Goal: Navigation & Orientation: Find specific page/section

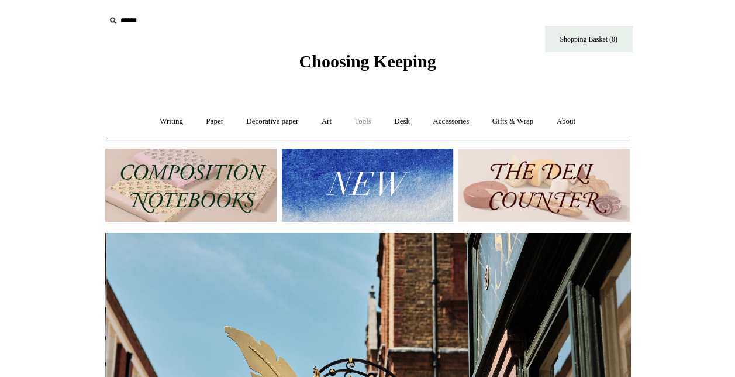
scroll to position [0, 525]
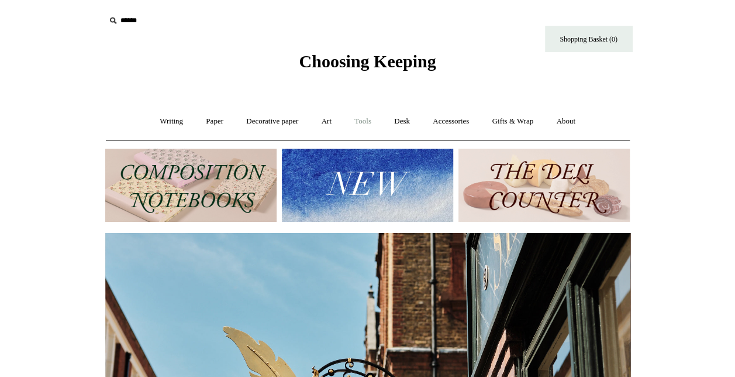
click at [366, 116] on link "Tools +" at bounding box center [363, 121] width 38 height 31
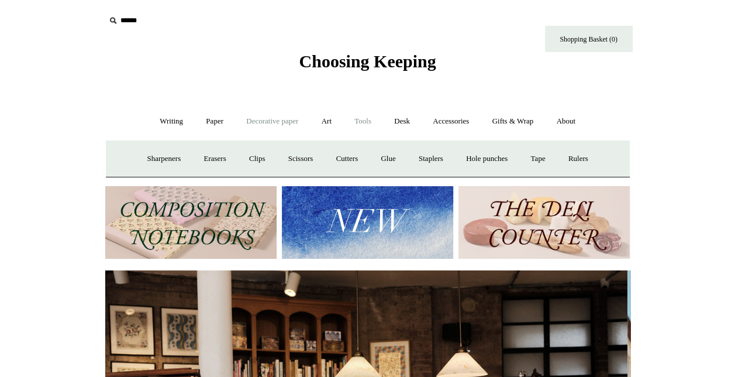
scroll to position [0, 0]
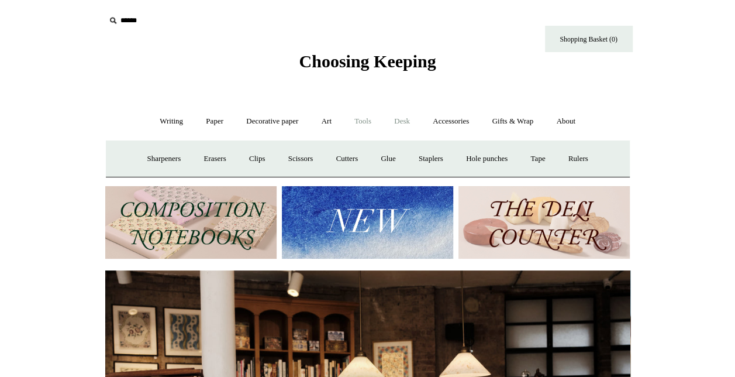
click at [416, 122] on link "Desk +" at bounding box center [402, 121] width 37 height 31
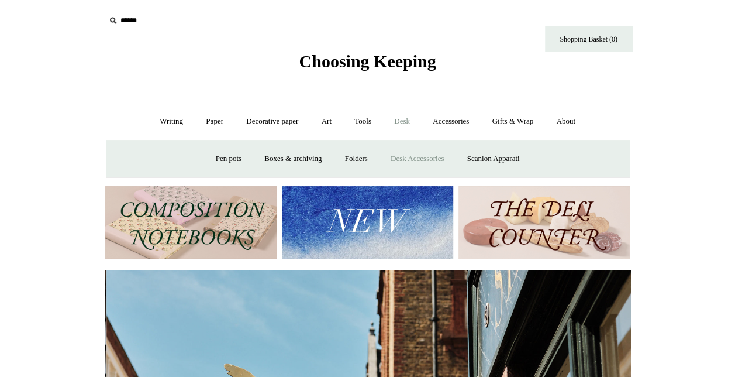
scroll to position [0, 525]
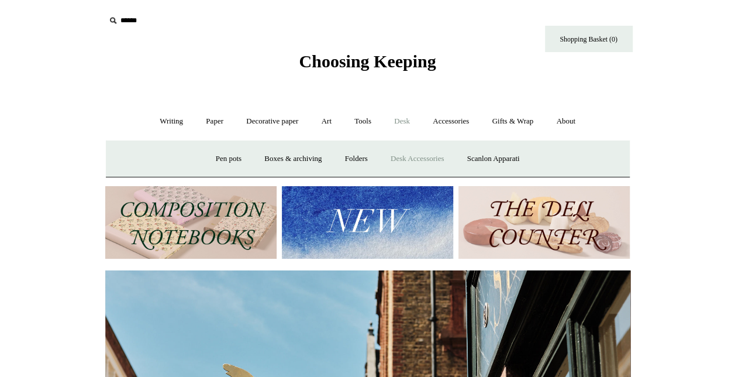
click at [402, 161] on link "Desk Accessories" at bounding box center [417, 158] width 74 height 31
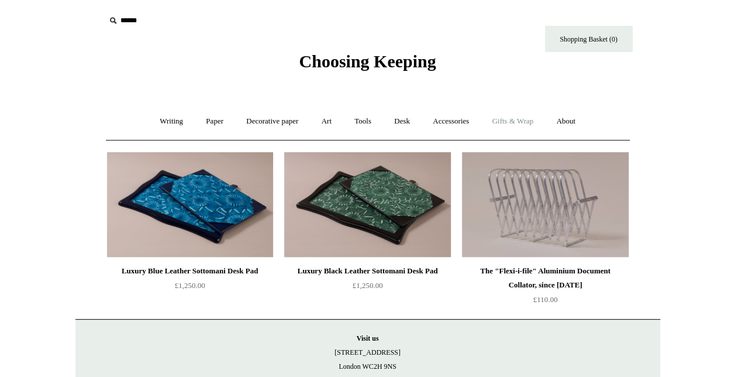
click at [522, 125] on link "Gifts & Wrap +" at bounding box center [512, 121] width 63 height 31
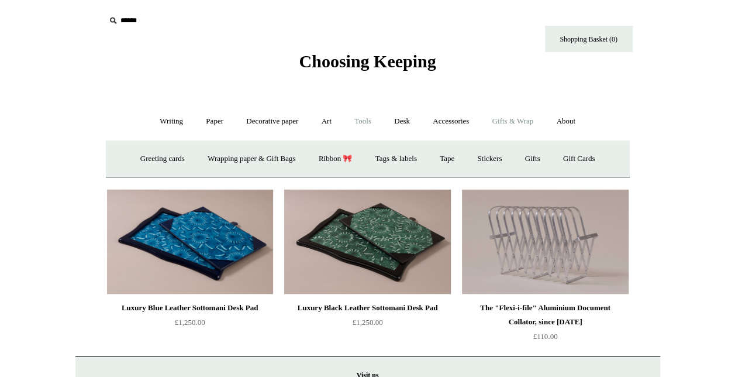
click at [363, 127] on link "Tools +" at bounding box center [363, 121] width 38 height 31
click at [240, 156] on link "Clips +" at bounding box center [257, 158] width 37 height 31
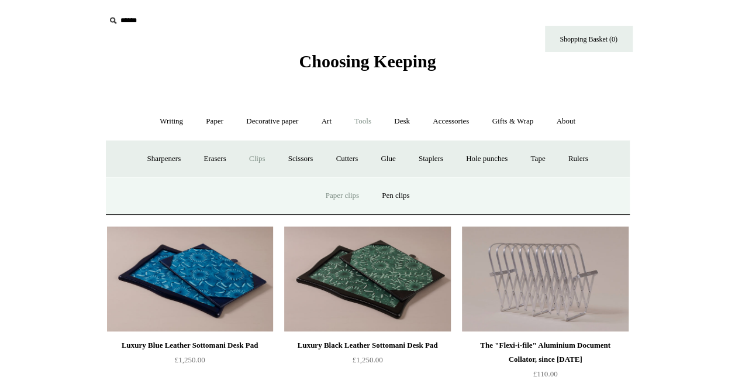
click at [352, 199] on link "Paper clips" at bounding box center [342, 195] width 54 height 31
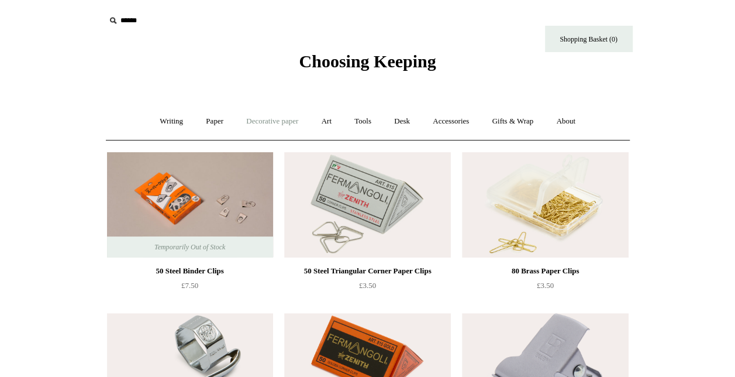
click at [288, 123] on link "Decorative paper +" at bounding box center [272, 121] width 73 height 31
